Goal: Information Seeking & Learning: Learn about a topic

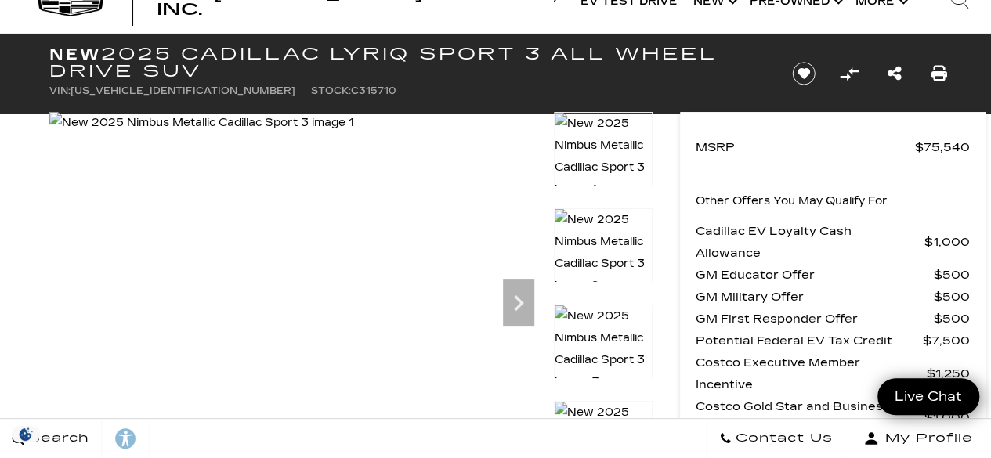
scroll to position [55, 0]
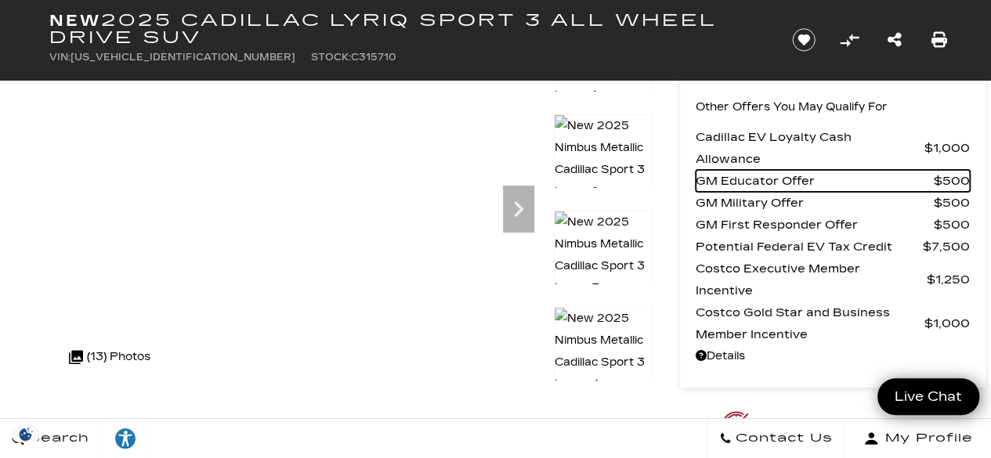
click at [967, 173] on span "$500" at bounding box center [952, 181] width 36 height 22
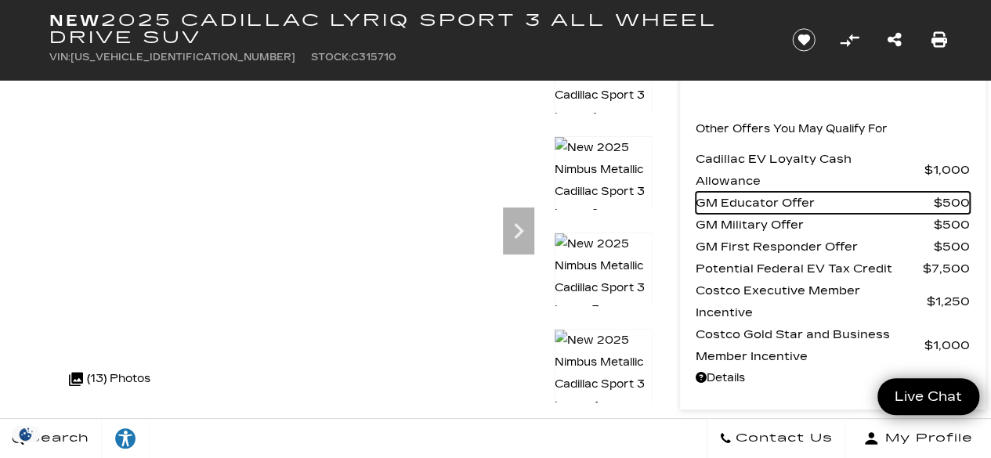
scroll to position [123, 0]
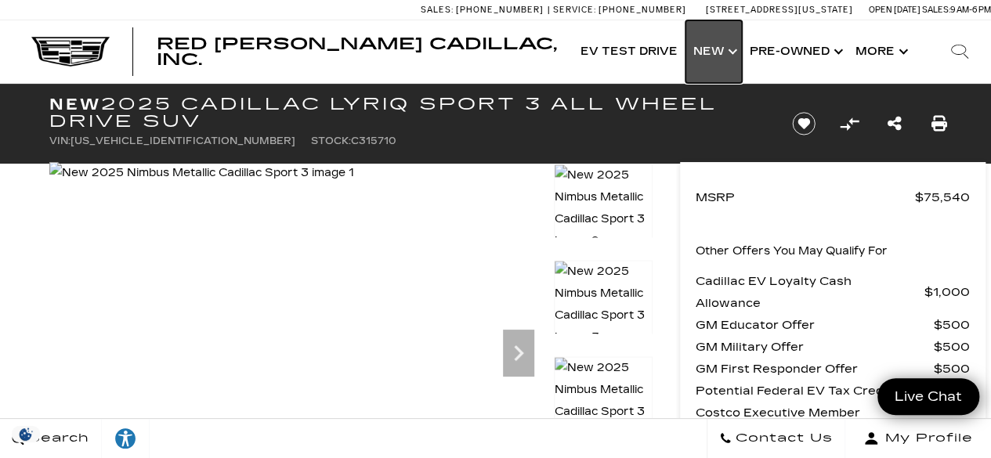
click at [716, 52] on link "Show New" at bounding box center [714, 51] width 56 height 63
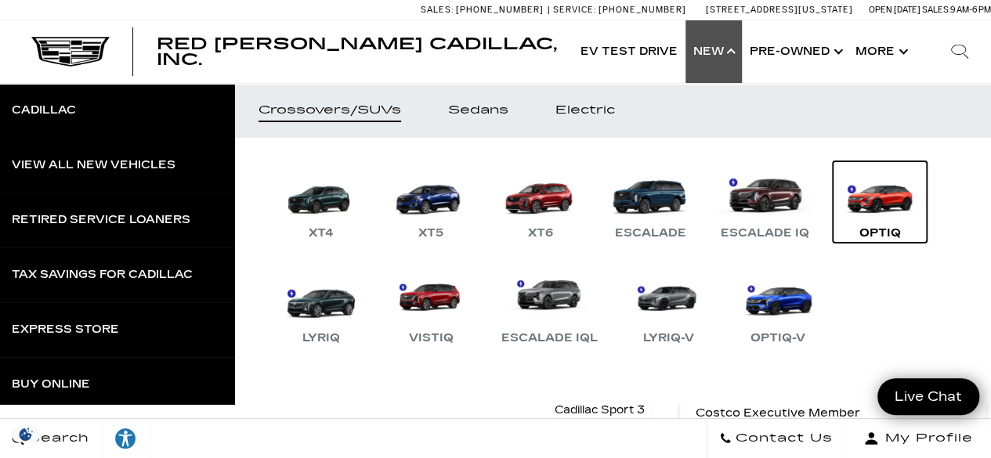
click at [883, 203] on link "OPTIQ" at bounding box center [880, 201] width 94 height 81
click at [881, 223] on link "OPTIQ" at bounding box center [880, 201] width 94 height 81
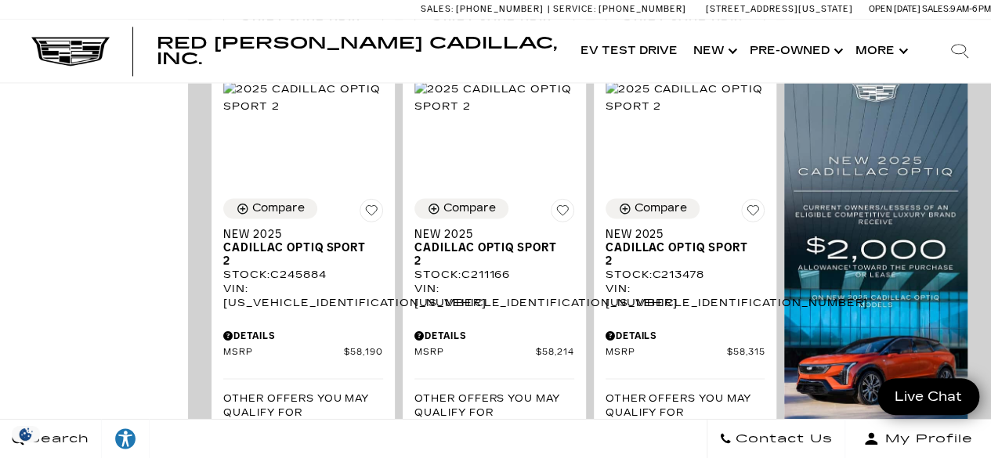
scroll to position [1113, 0]
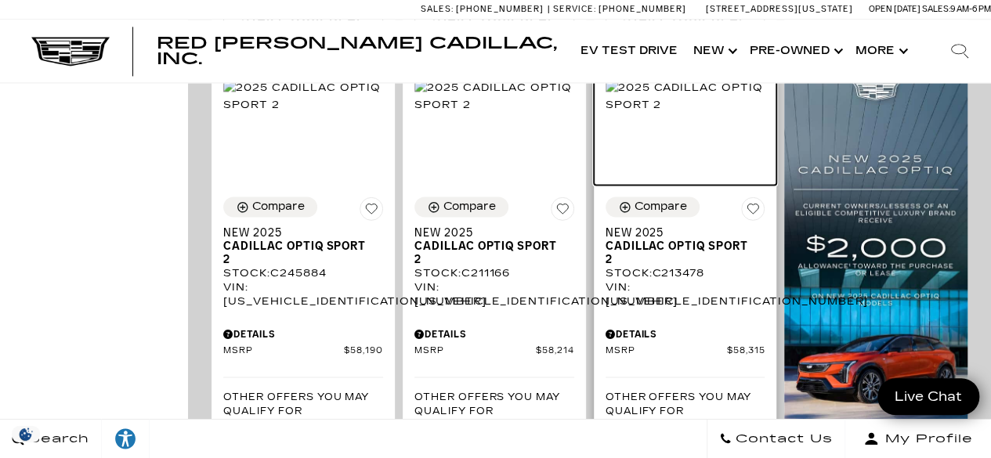
click at [729, 114] on img at bounding box center [686, 96] width 160 height 34
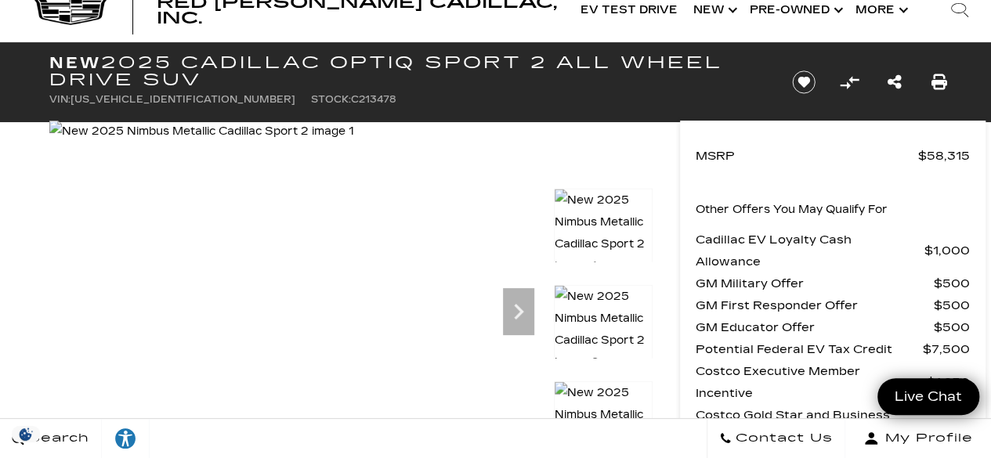
scroll to position [4, 0]
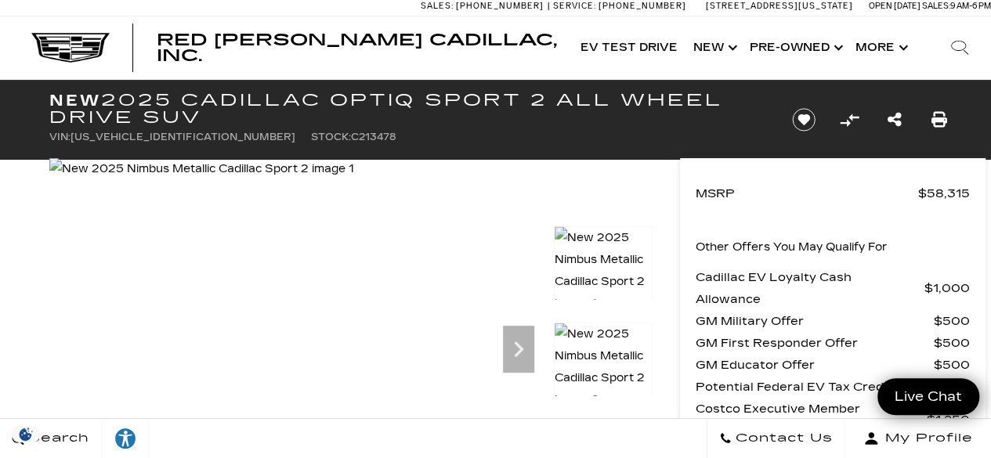
click at [176, 180] on img at bounding box center [201, 169] width 305 height 22
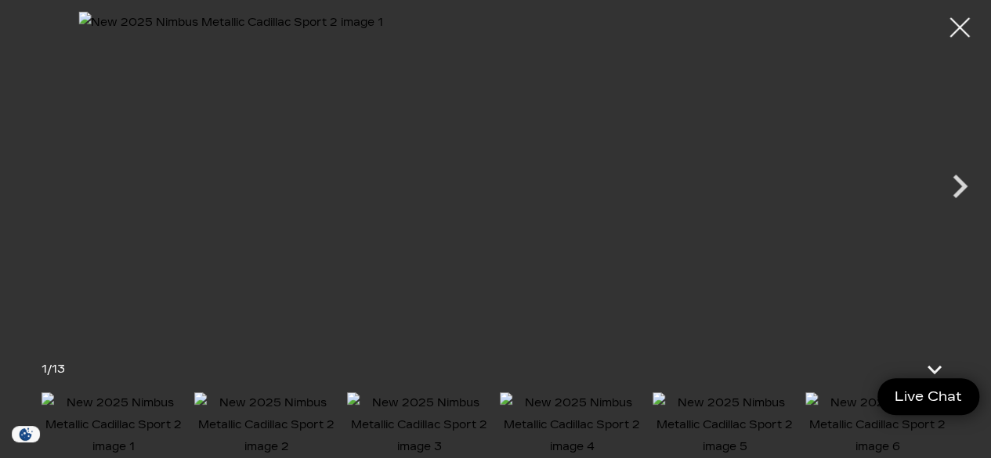
click at [958, 205] on icon "Next" at bounding box center [959, 186] width 47 height 47
click at [955, 194] on icon "Next" at bounding box center [960, 187] width 15 height 24
click at [951, 197] on icon "Next" at bounding box center [959, 186] width 47 height 47
click at [953, 199] on icon "Next" at bounding box center [959, 186] width 47 height 47
click at [956, 201] on icon "Next" at bounding box center [959, 186] width 47 height 47
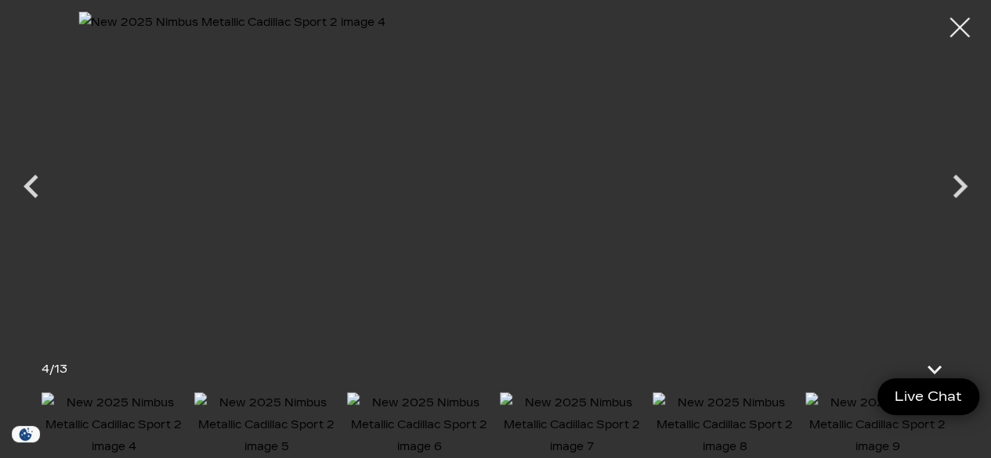
click at [964, 191] on icon "Next" at bounding box center [959, 186] width 47 height 47
click at [961, 203] on icon "Next" at bounding box center [959, 186] width 47 height 47
click at [959, 202] on icon "Next" at bounding box center [959, 186] width 47 height 47
click at [856, 418] on img at bounding box center [876, 426] width 145 height 66
click at [954, 188] on icon "Next" at bounding box center [959, 186] width 47 height 47
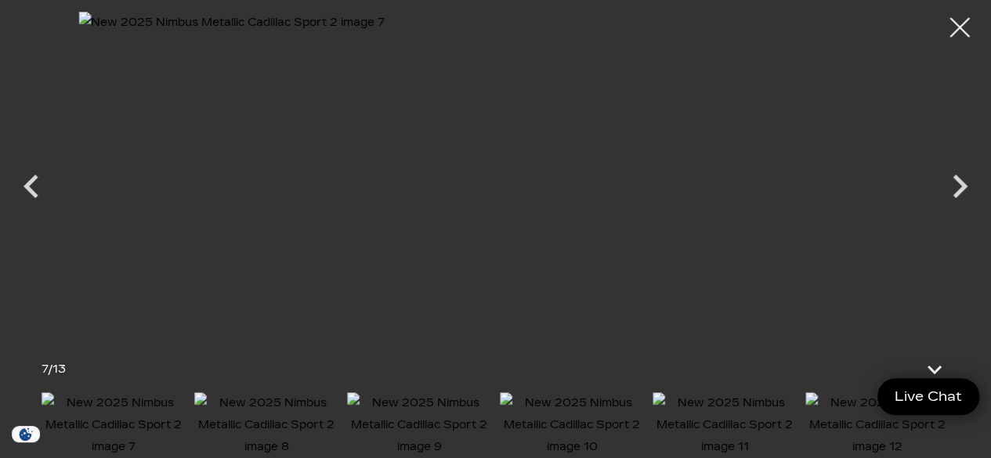
click at [954, 196] on icon "Next" at bounding box center [960, 187] width 15 height 24
click at [956, 197] on icon "Next" at bounding box center [960, 187] width 15 height 24
click at [959, 200] on icon "Next" at bounding box center [959, 186] width 47 height 47
click at [953, 195] on icon "Next" at bounding box center [960, 187] width 15 height 24
click at [969, 190] on icon "Next" at bounding box center [959, 186] width 47 height 47
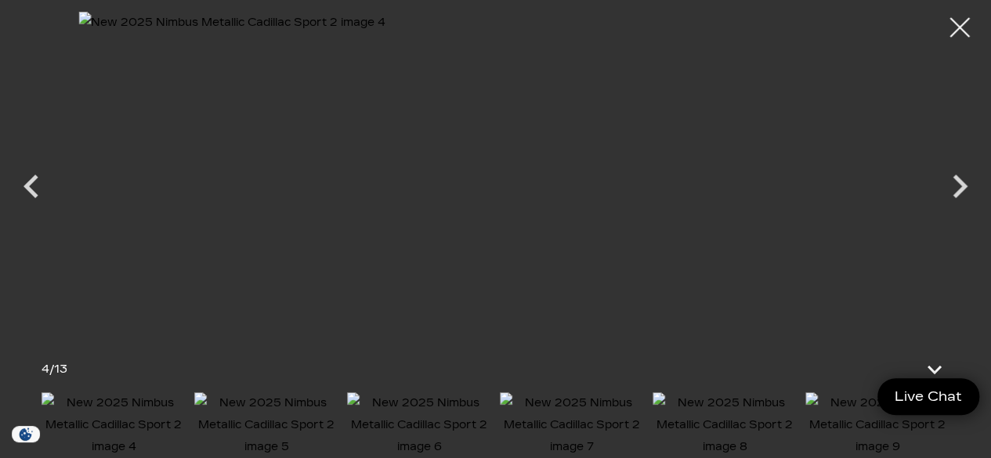
click at [962, 193] on icon "Next" at bounding box center [959, 186] width 47 height 47
click at [962, 189] on icon "Next" at bounding box center [960, 187] width 15 height 24
click at [851, 433] on img at bounding box center [878, 426] width 145 height 66
click at [427, 420] on img at bounding box center [419, 426] width 145 height 66
click at [418, 422] on img at bounding box center [419, 426] width 145 height 66
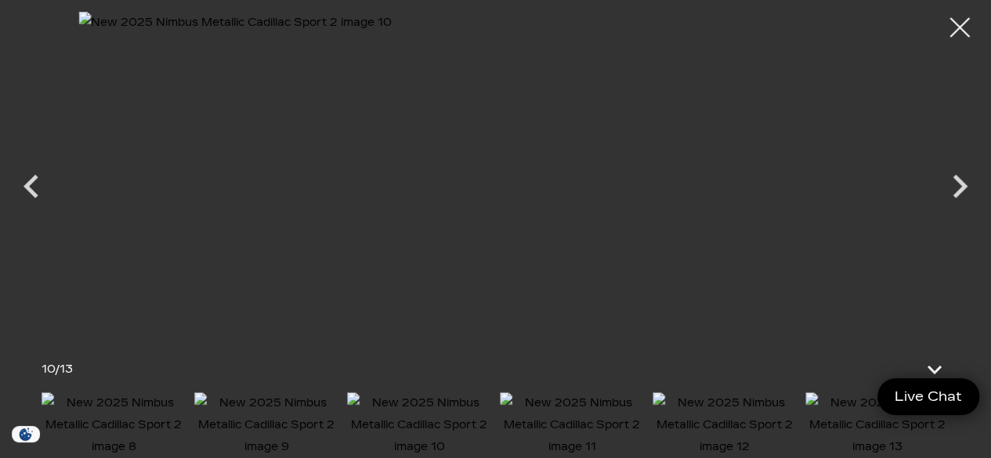
click at [958, 196] on icon "Next" at bounding box center [960, 187] width 15 height 24
click at [959, 190] on icon "Next" at bounding box center [960, 187] width 15 height 24
click at [960, 190] on icon "Next" at bounding box center [960, 187] width 15 height 24
click at [730, 226] on img at bounding box center [495, 172] width 835 height 321
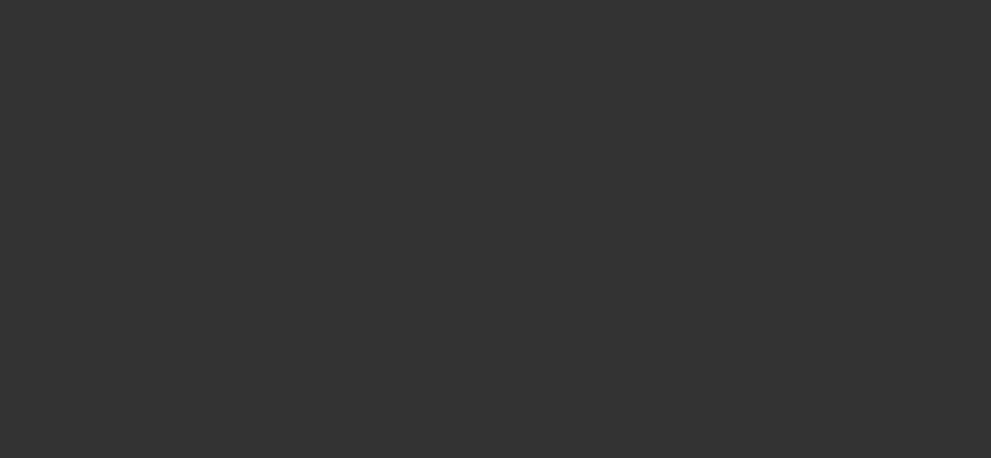
scroll to position [0, 0]
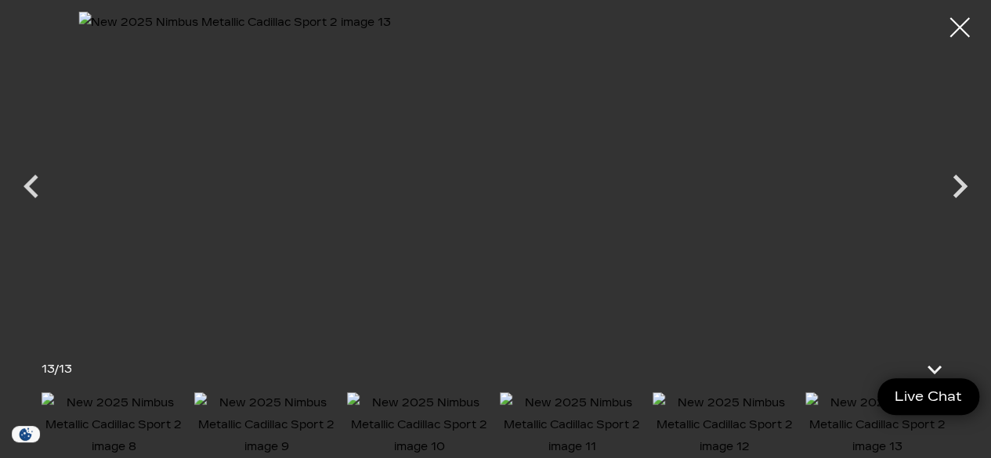
click at [956, 196] on icon "Next" at bounding box center [960, 187] width 15 height 24
click at [954, 33] on div at bounding box center [961, 28] width 42 height 42
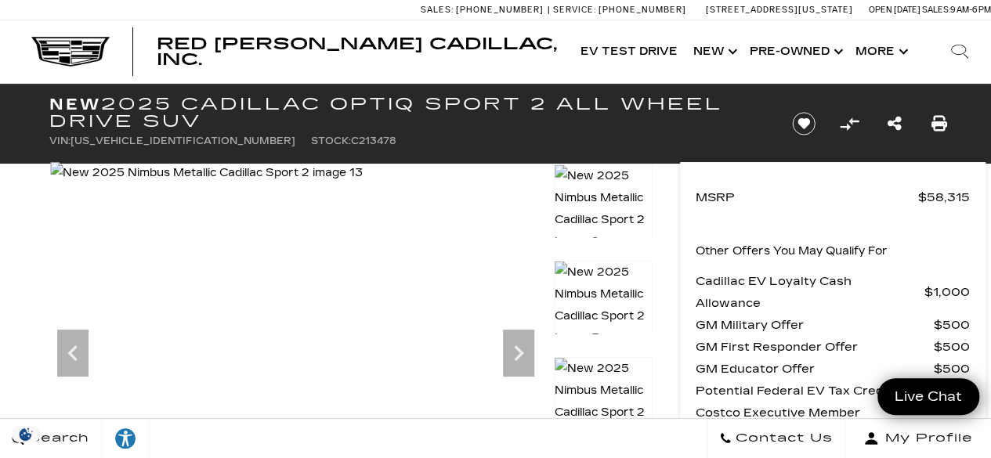
click at [110, 184] on img at bounding box center [206, 173] width 313 height 22
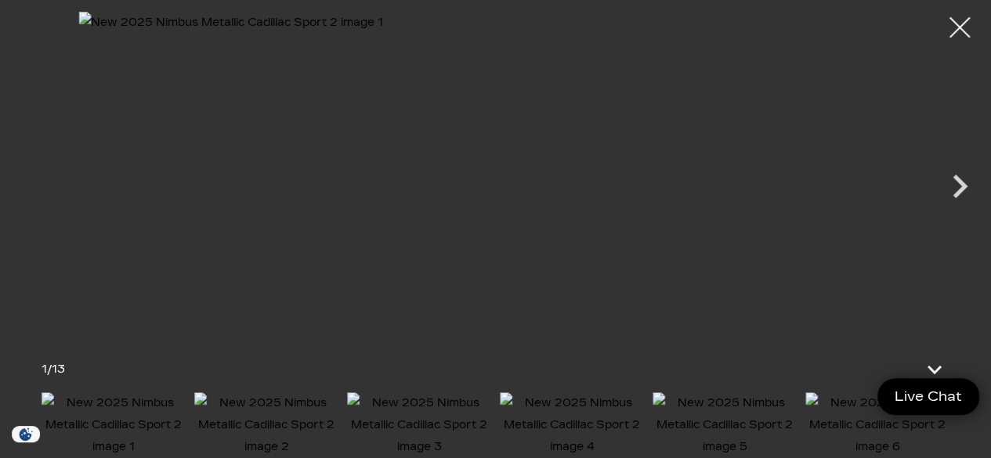
click at [963, 24] on div at bounding box center [961, 28] width 42 height 42
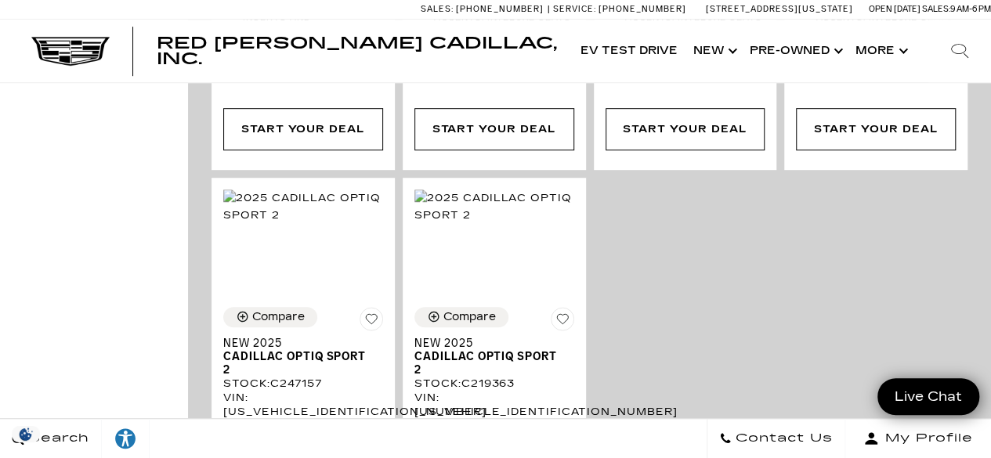
scroll to position [3391, 0]
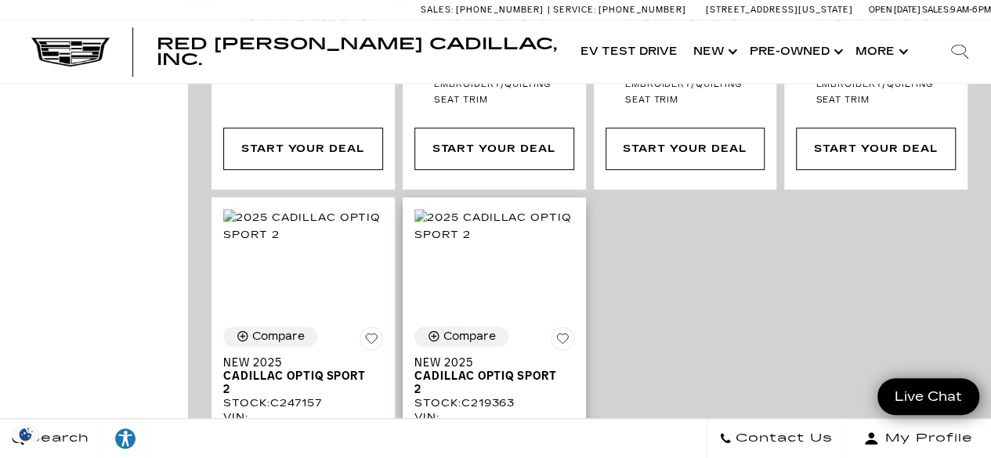
click at [512, 411] on div "VIN: 3GYK3GMR1SS219363" at bounding box center [495, 425] width 160 height 28
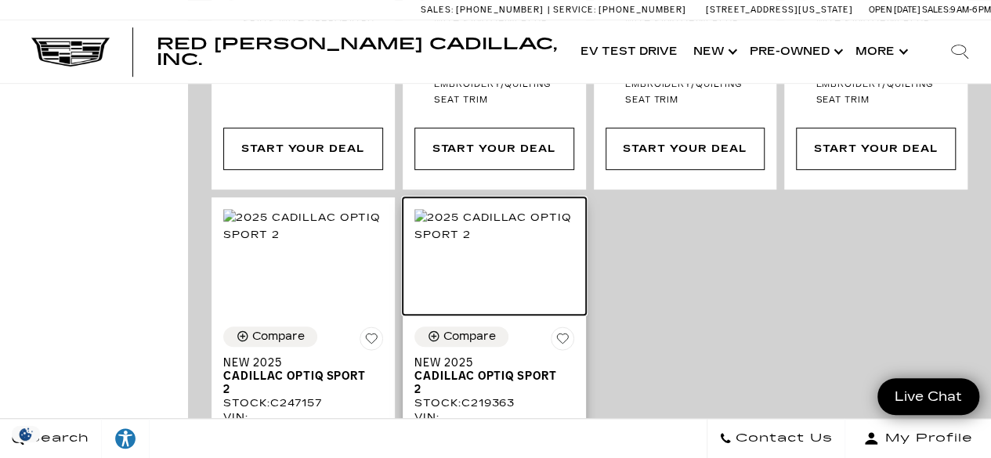
click at [522, 209] on img at bounding box center [495, 226] width 160 height 34
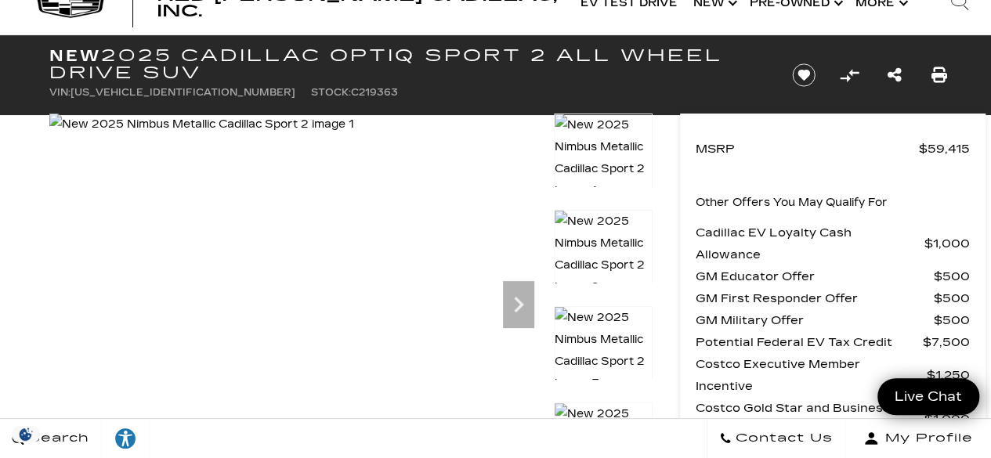
scroll to position [48, 0]
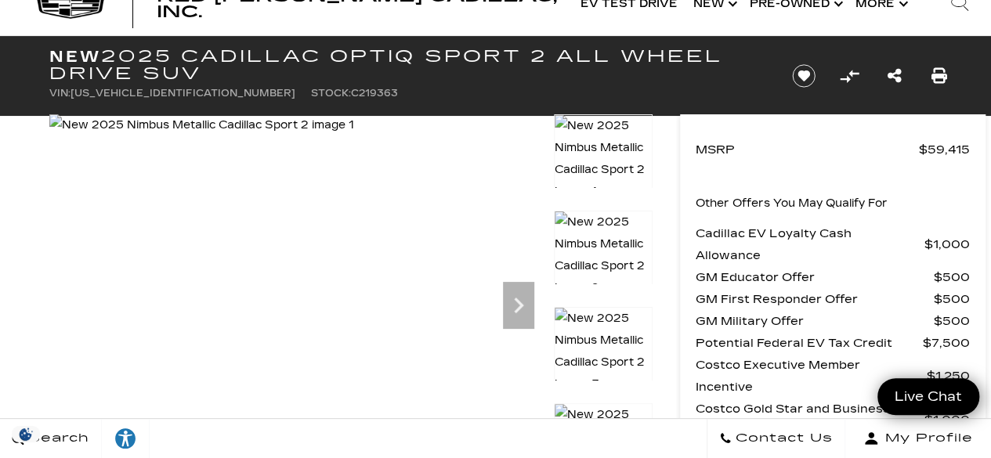
click at [354, 136] on img at bounding box center [201, 125] width 305 height 22
click at [357, 136] on img at bounding box center [202, 125] width 307 height 22
click at [621, 241] on img at bounding box center [603, 254] width 99 height 89
click at [354, 136] on img at bounding box center [201, 125] width 305 height 22
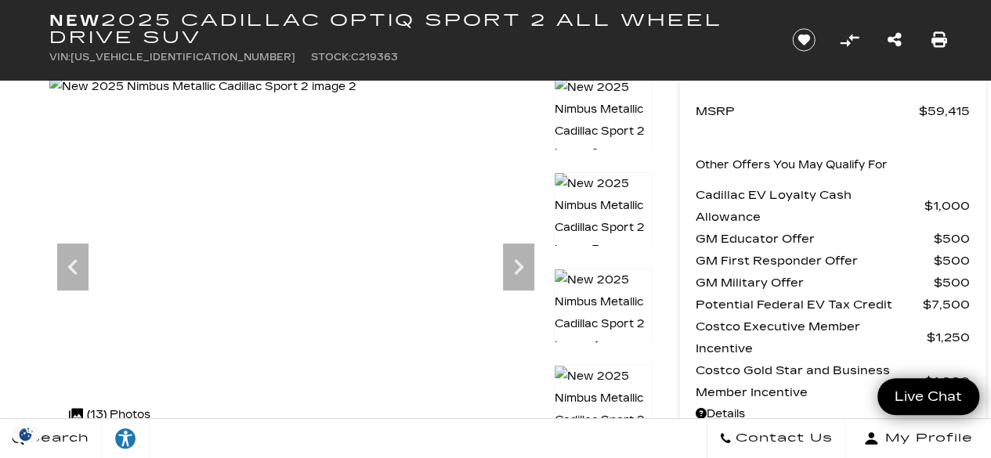
scroll to position [78, 0]
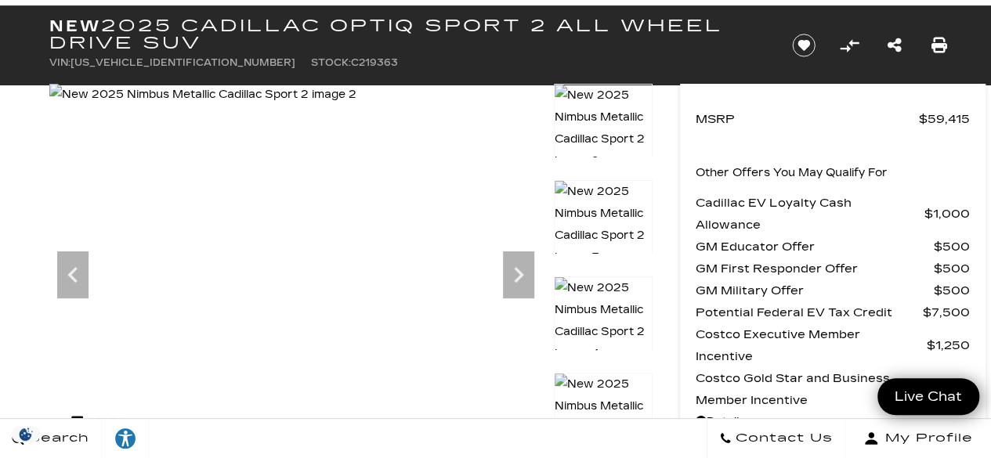
click at [527, 288] on icon "Next" at bounding box center [518, 274] width 31 height 31
click at [527, 282] on icon "Next" at bounding box center [518, 274] width 31 height 31
click at [522, 276] on icon "Next" at bounding box center [518, 274] width 31 height 31
click at [525, 276] on icon "Next" at bounding box center [518, 274] width 31 height 31
click at [526, 279] on icon "Next" at bounding box center [518, 274] width 31 height 31
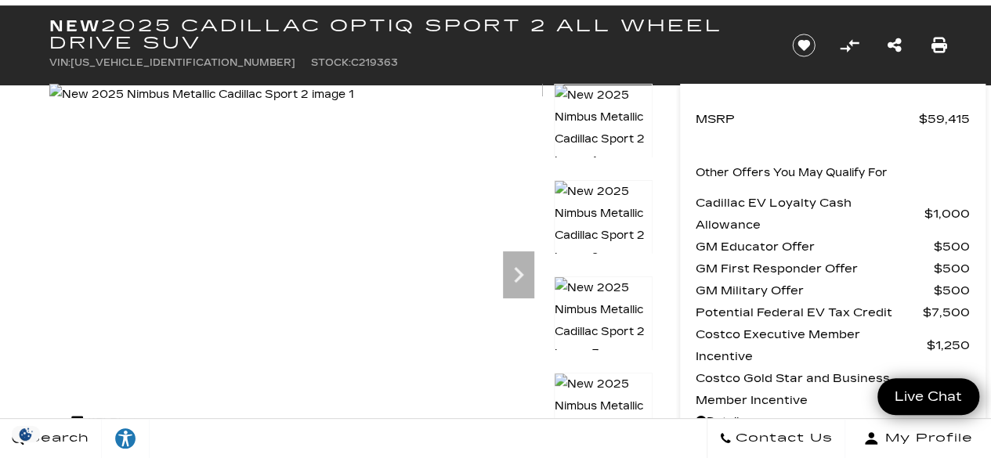
click at [527, 276] on icon "Next" at bounding box center [518, 274] width 31 height 31
click at [525, 281] on icon "Next" at bounding box center [518, 274] width 31 height 31
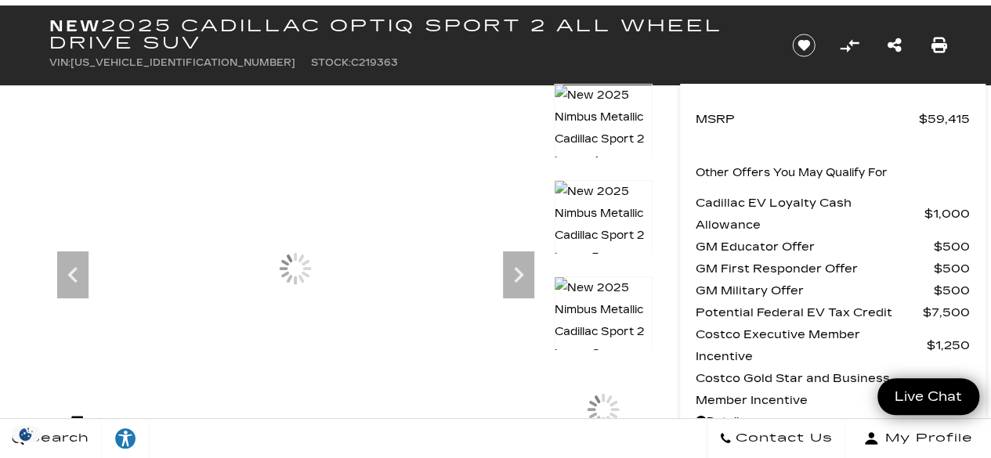
scroll to position [0, 0]
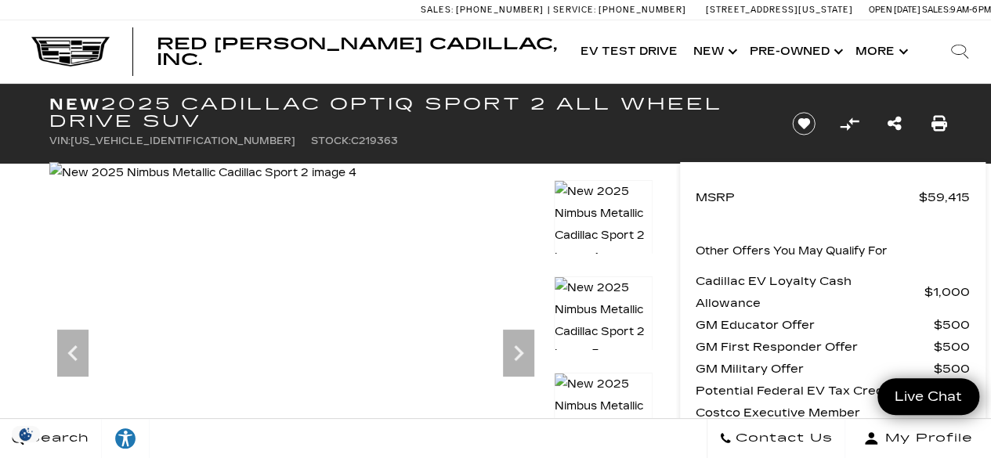
click at [621, 226] on div at bounding box center [603, 217] width 99 height 74
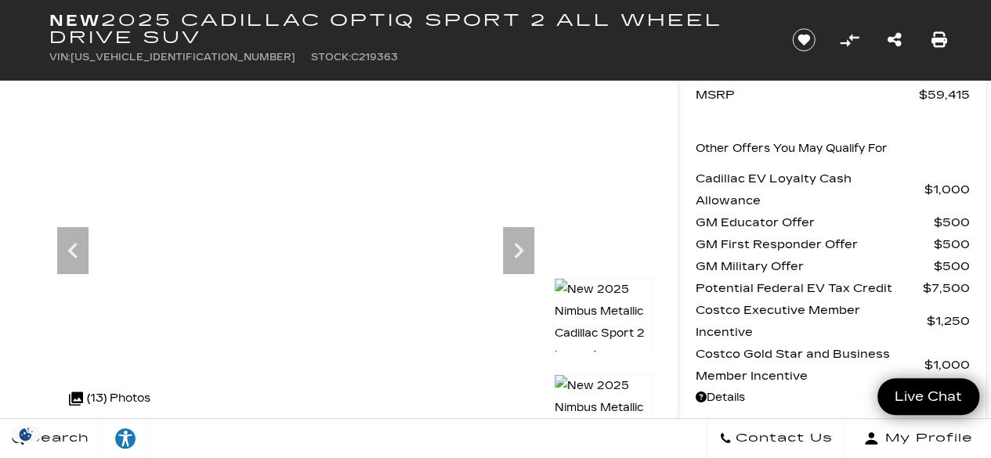
scroll to position [100, 0]
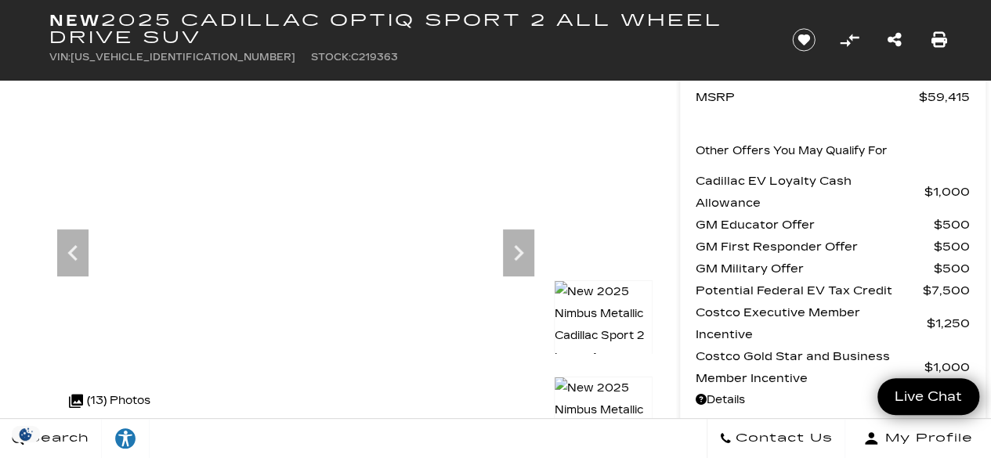
click at [643, 185] on div at bounding box center [603, 255] width 99 height 386
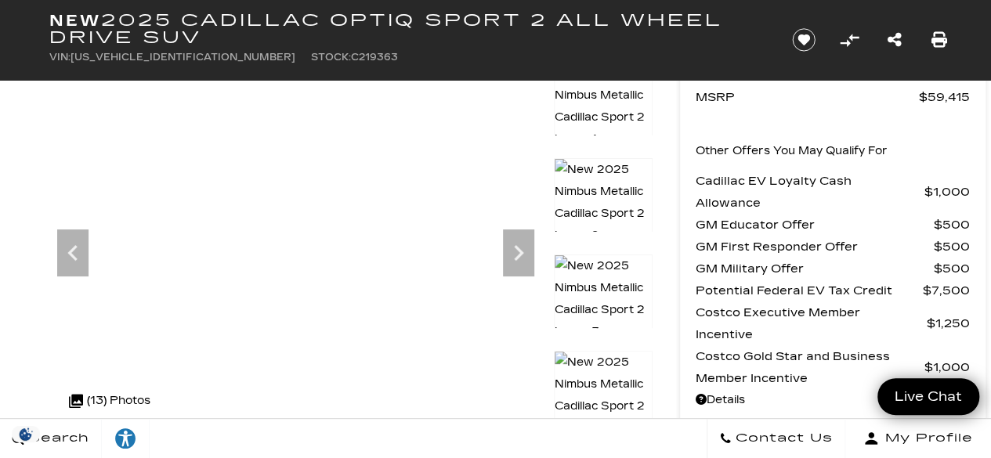
click at [69, 84] on img at bounding box center [202, 73] width 307 height 22
click at [193, 84] on img at bounding box center [206, 73] width 307 height 22
click at [192, 84] on img at bounding box center [202, 73] width 307 height 22
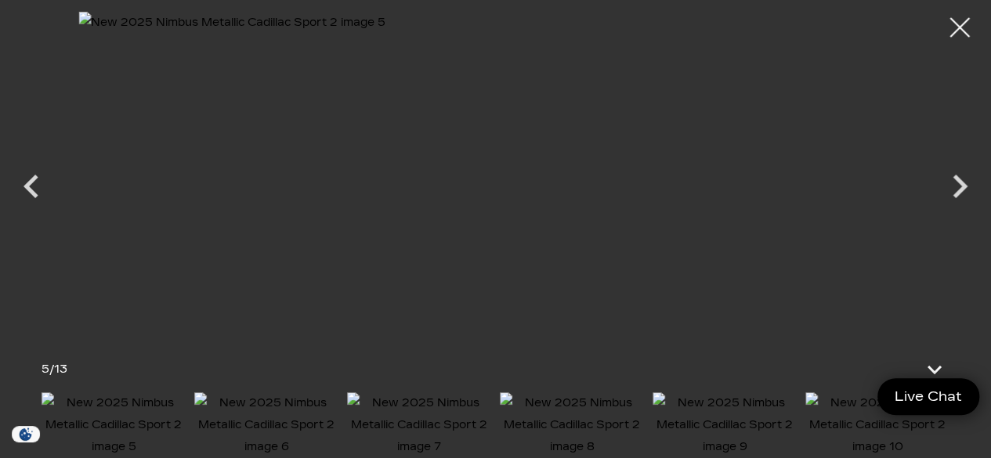
click at [958, 197] on icon "Next" at bounding box center [959, 186] width 47 height 47
click at [715, 409] on img at bounding box center [725, 426] width 145 height 66
click at [849, 429] on img at bounding box center [878, 426] width 145 height 66
click at [848, 425] on img at bounding box center [878, 426] width 145 height 66
click at [964, 191] on icon "Next" at bounding box center [959, 186] width 47 height 47
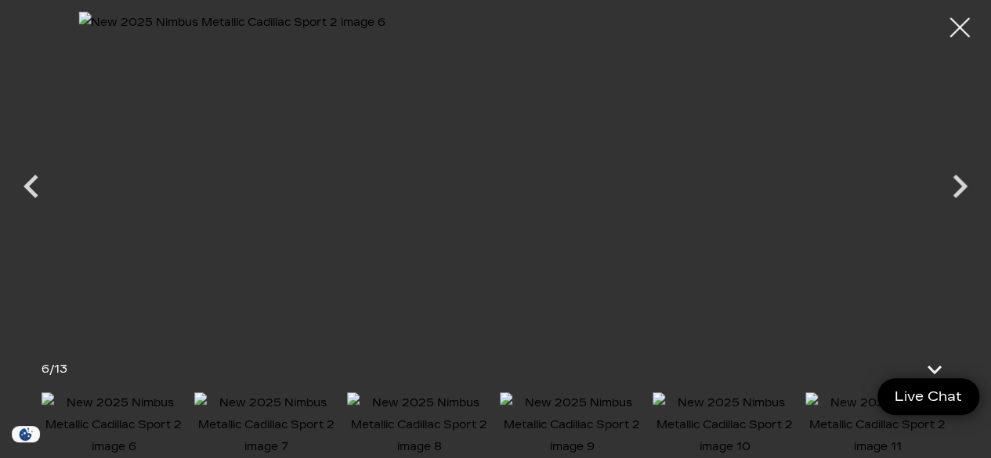
click at [865, 439] on img at bounding box center [878, 426] width 145 height 66
click at [958, 186] on icon "Next" at bounding box center [959, 186] width 47 height 47
click at [23, 201] on icon "Previous" at bounding box center [31, 186] width 47 height 47
click at [967, 194] on icon "Next" at bounding box center [959, 186] width 47 height 47
click at [961, 196] on icon "Next" at bounding box center [959, 186] width 47 height 47
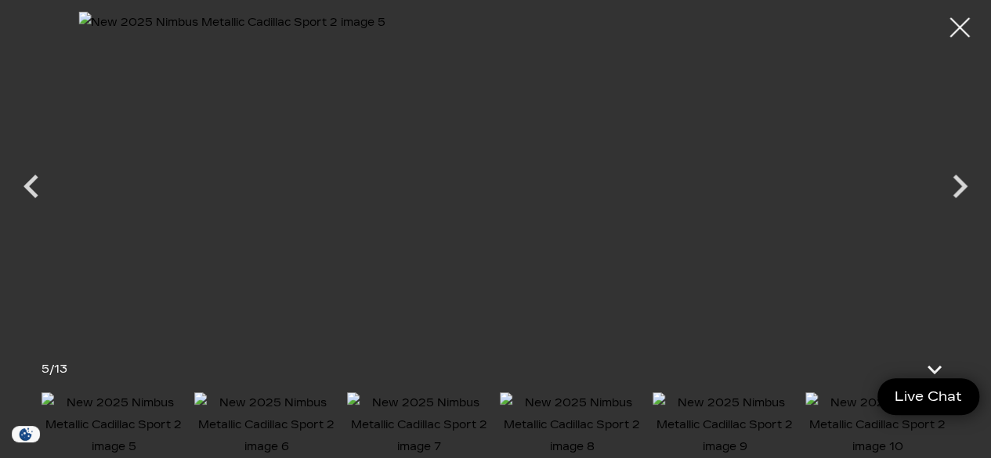
click at [965, 197] on icon "Next" at bounding box center [959, 186] width 47 height 47
click at [962, 197] on icon "Next" at bounding box center [959, 186] width 47 height 47
click at [962, 190] on icon "Next" at bounding box center [960, 187] width 15 height 24
click at [961, 194] on icon "Next" at bounding box center [959, 186] width 47 height 47
click at [958, 196] on icon "Next" at bounding box center [959, 186] width 47 height 47
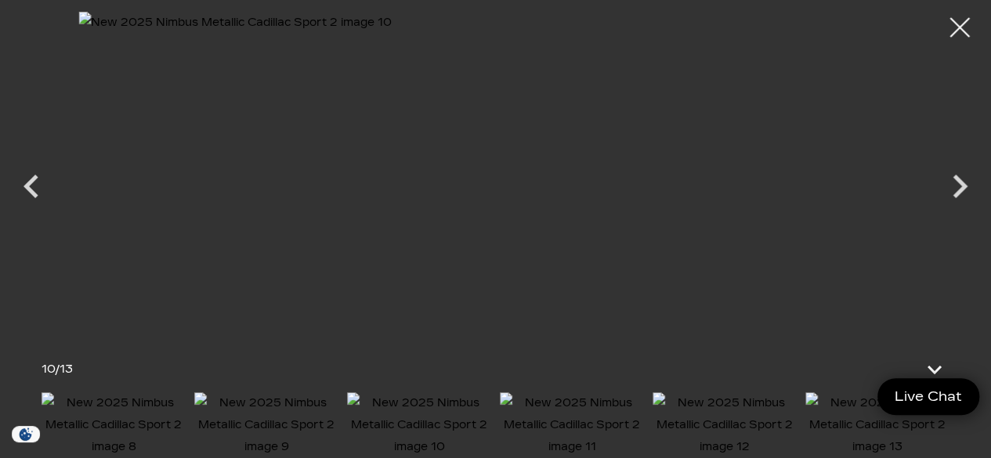
click at [961, 196] on icon "Next" at bounding box center [959, 186] width 47 height 47
click at [958, 197] on icon "Next" at bounding box center [959, 186] width 47 height 47
click at [956, 33] on div at bounding box center [961, 28] width 42 height 42
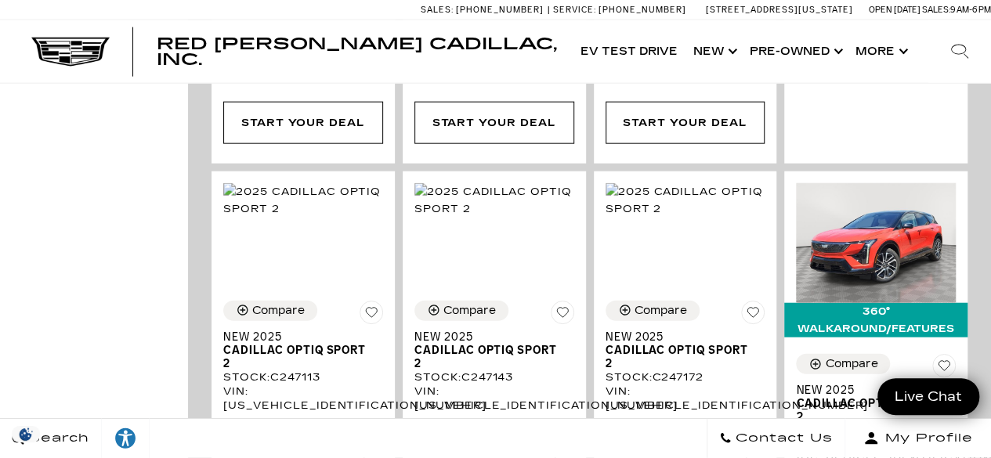
scroll to position [1791, 0]
